Goal: Transaction & Acquisition: Purchase product/service

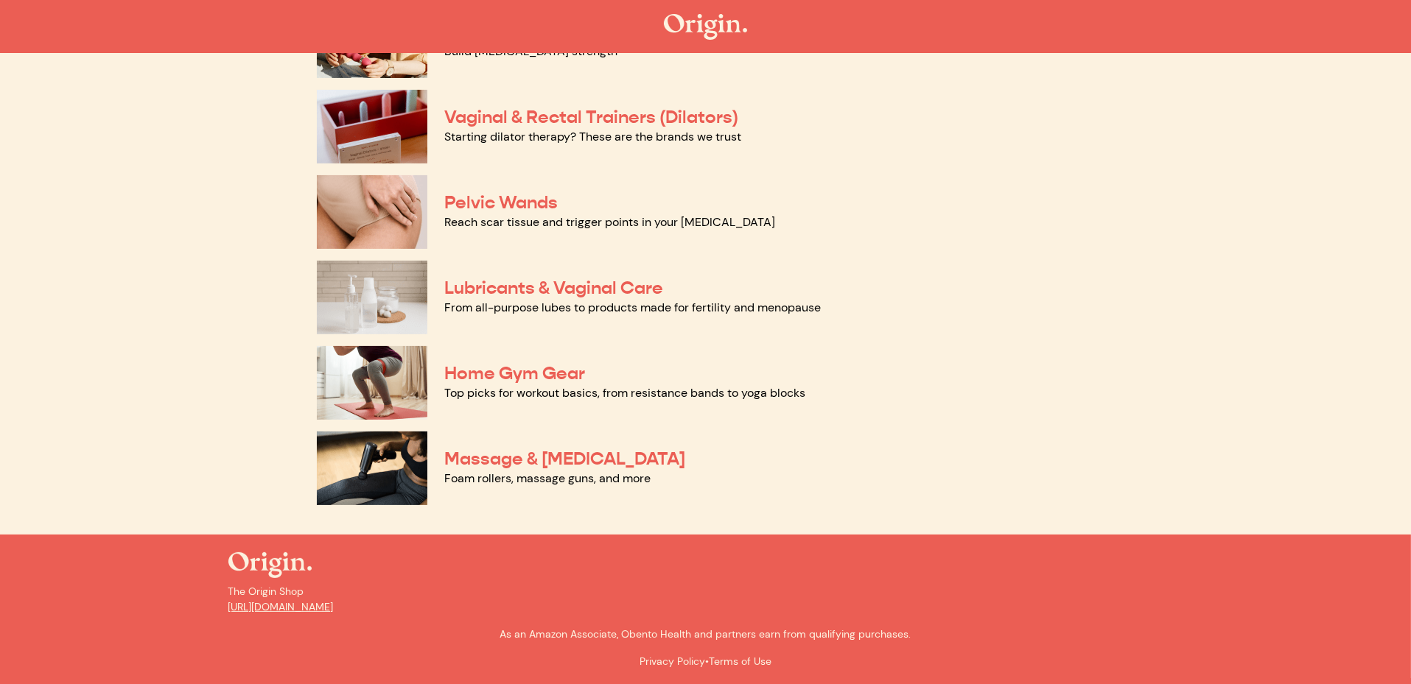
scroll to position [691, 0]
click at [663, 448] on link "Massage & [MEDICAL_DATA]" at bounding box center [565, 459] width 241 height 22
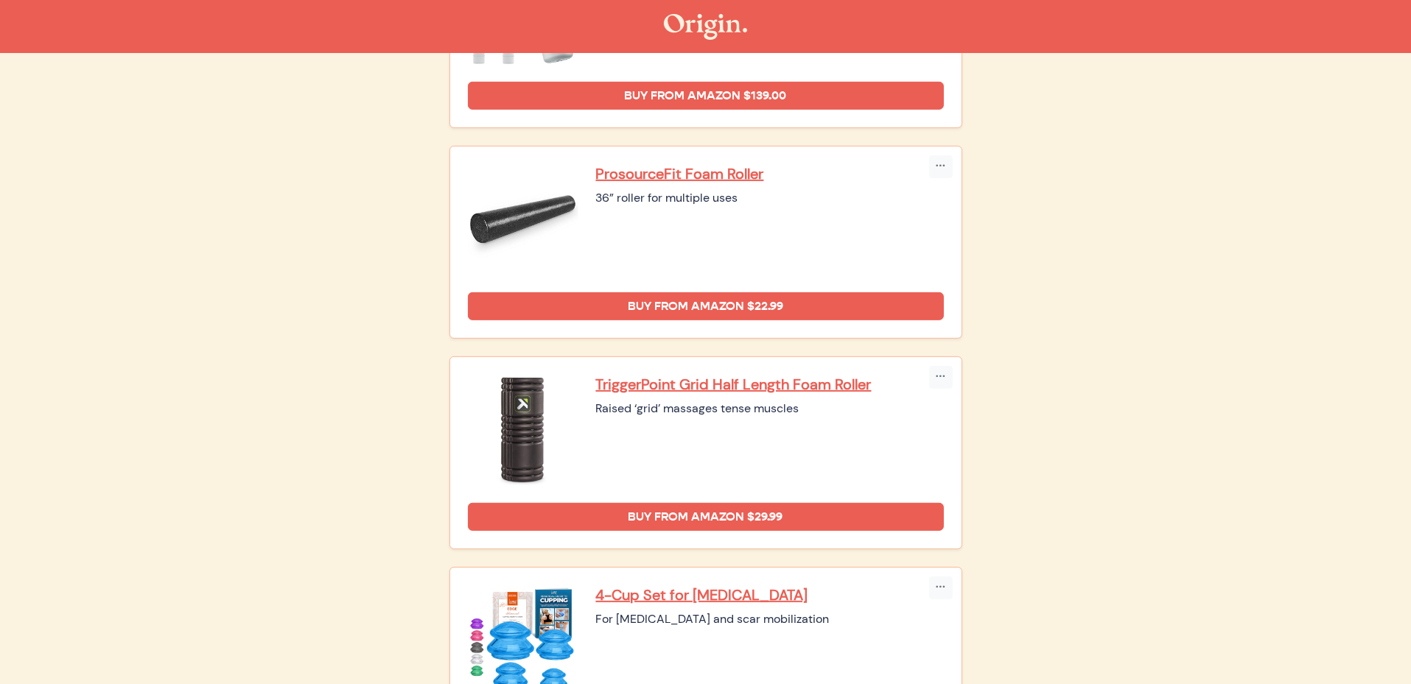
scroll to position [1031, 0]
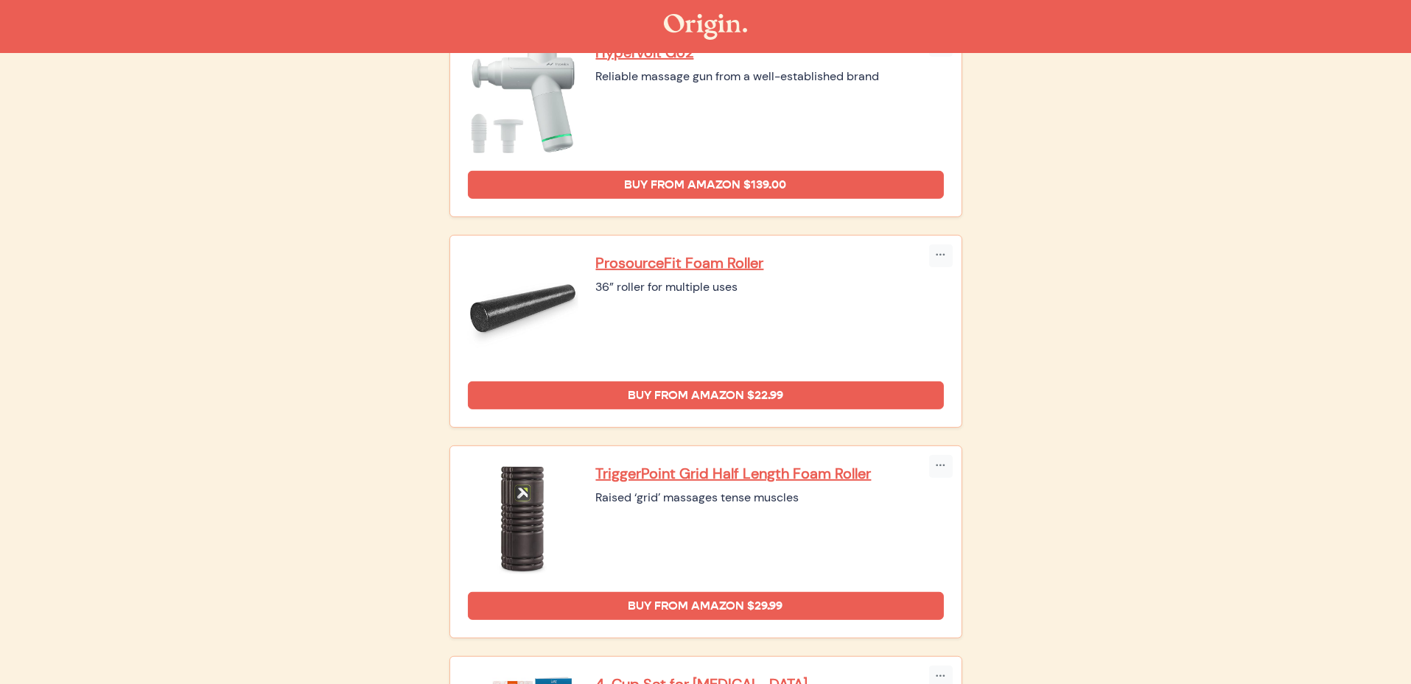
click at [566, 153] on img at bounding box center [523, 98] width 110 height 110
click at [675, 62] on p "Hypervolt Go2" at bounding box center [770, 52] width 348 height 19
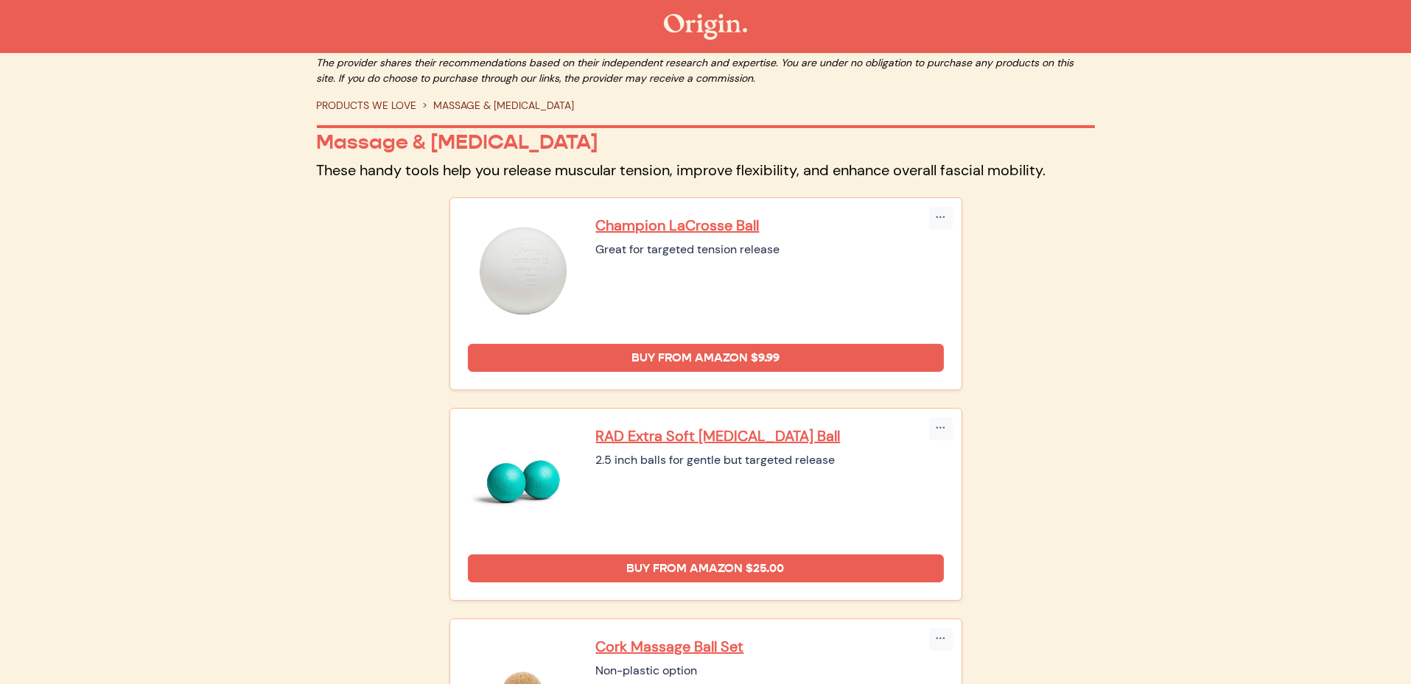
scroll to position [0, 0]
